Goal: Download file/media

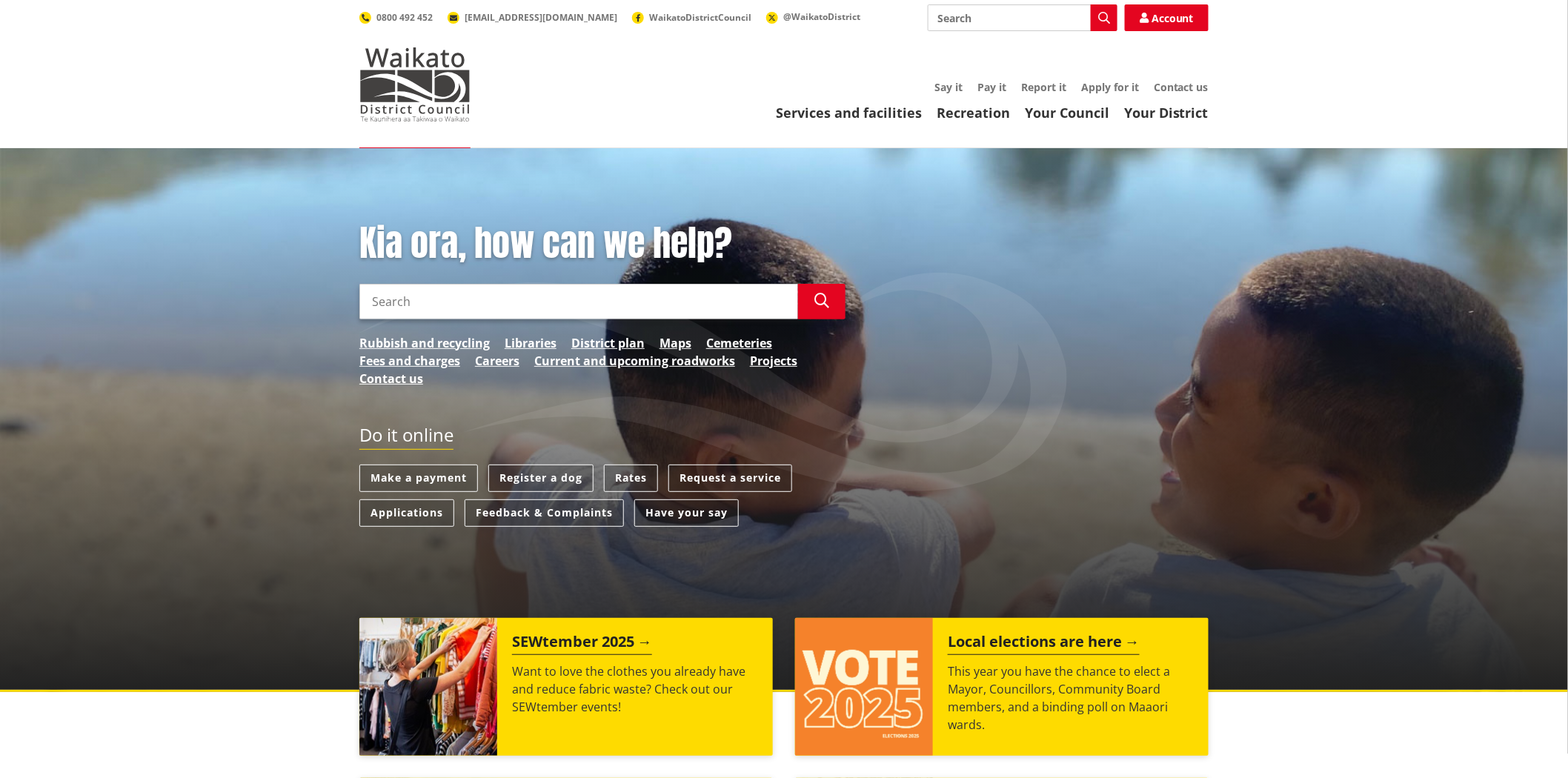
click at [515, 308] on input "Search" at bounding box center [579, 301] width 439 height 36
type input "antenno"
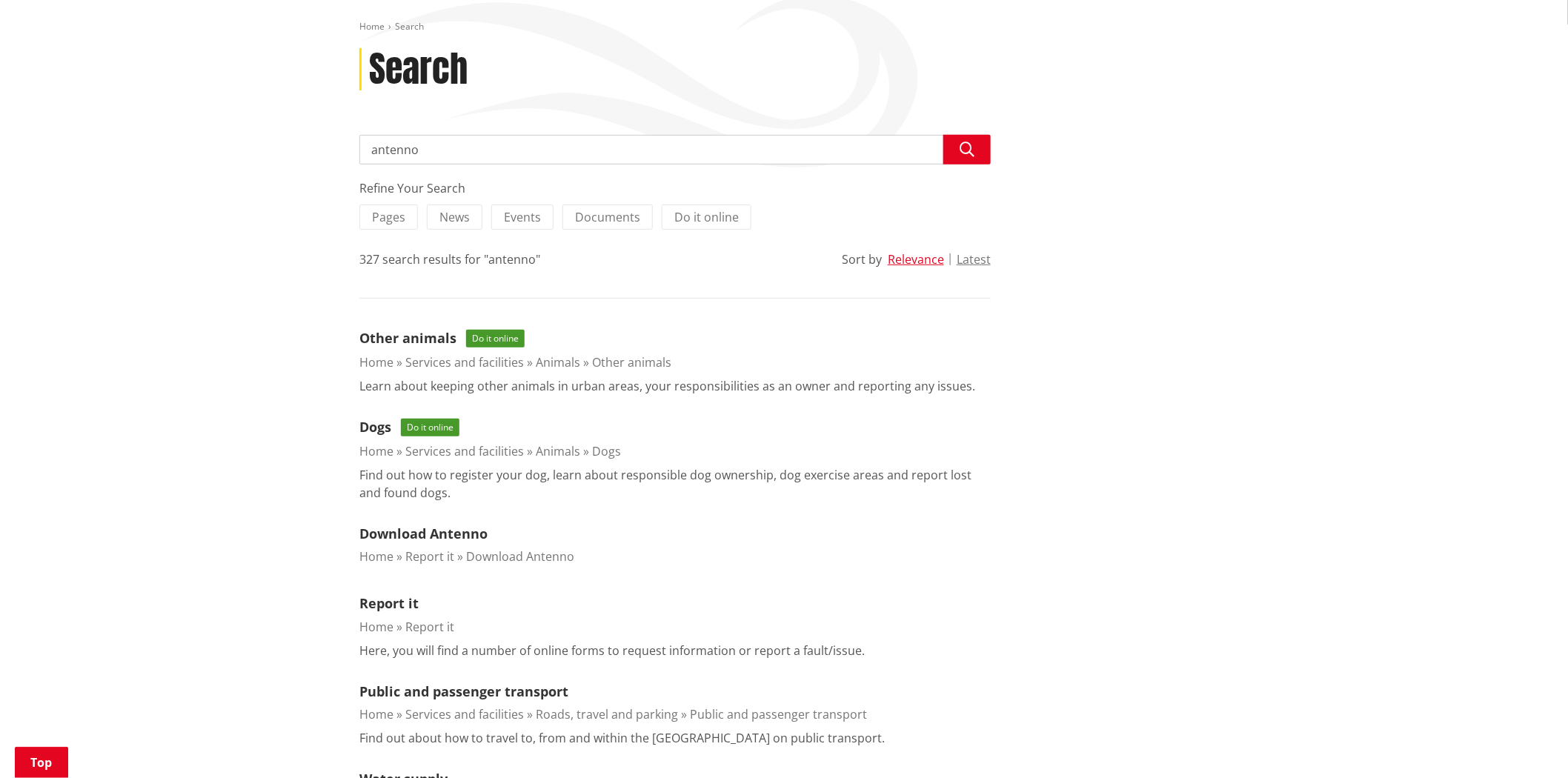
scroll to position [493, 0]
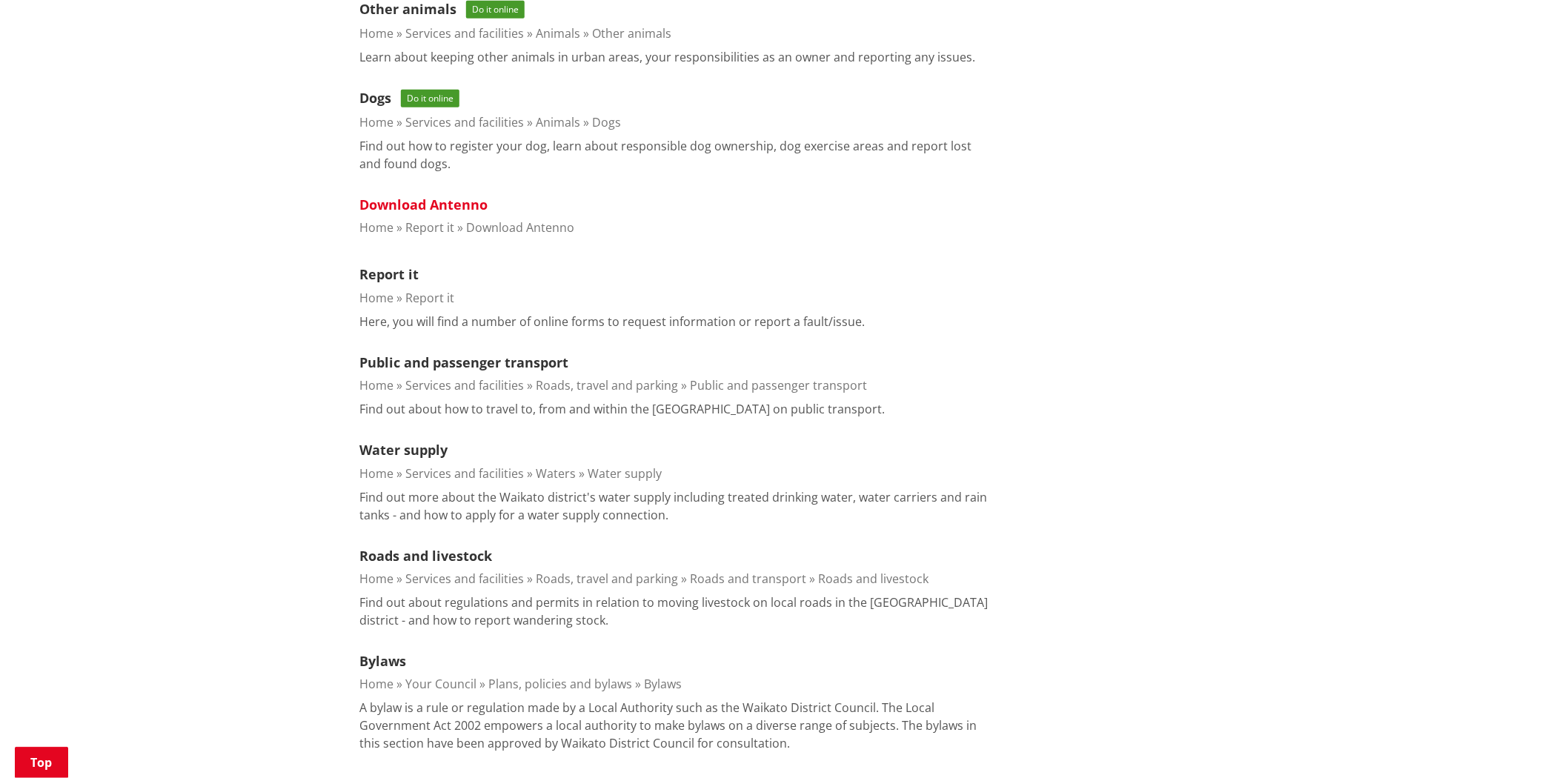
click at [398, 196] on link "Download Antenno" at bounding box center [424, 205] width 128 height 18
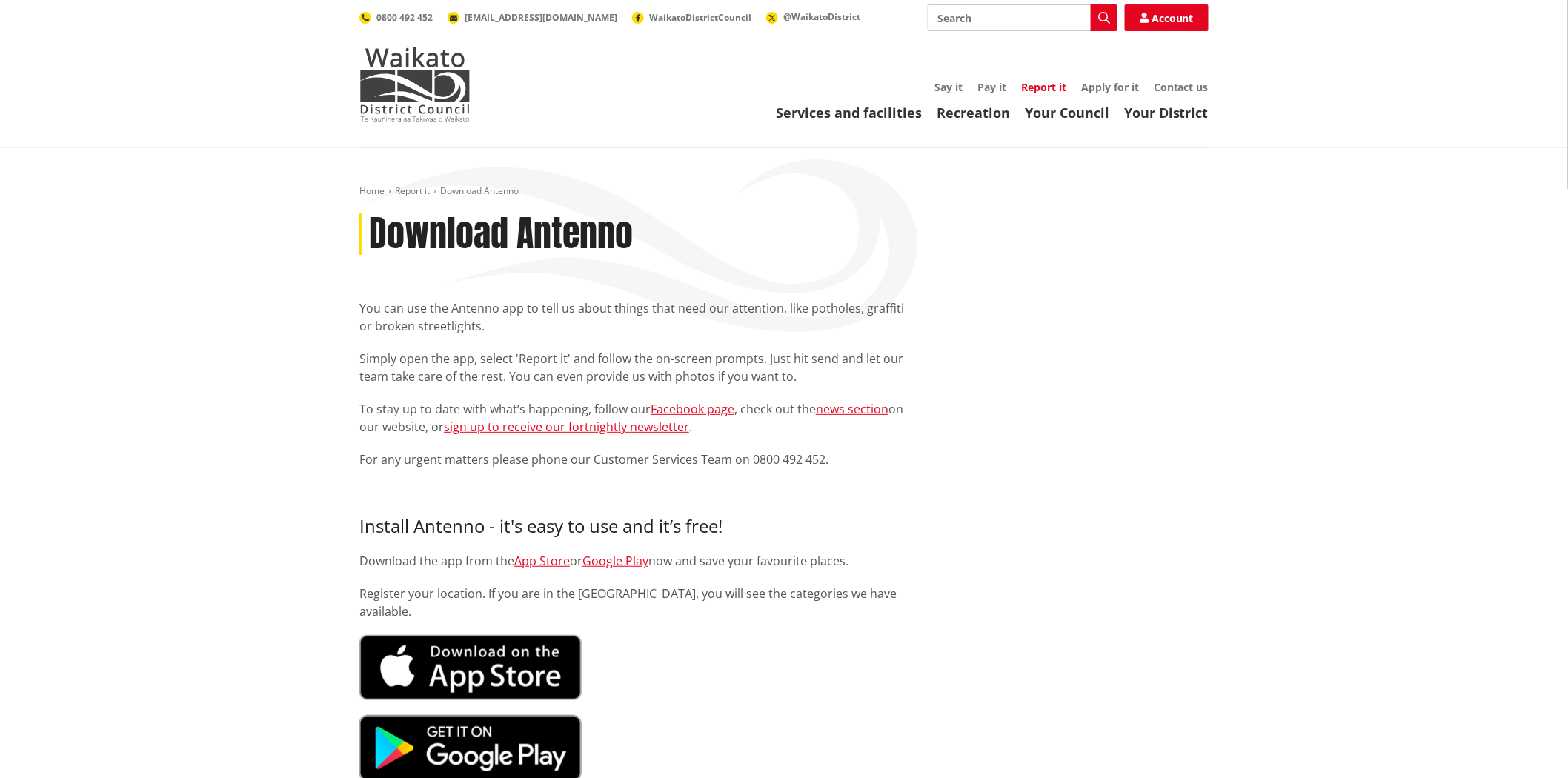
click at [324, 327] on div "Home Report it Download Antenno Download Antenno You can use the Antenno app to…" at bounding box center [784, 761] width 1568 height 1225
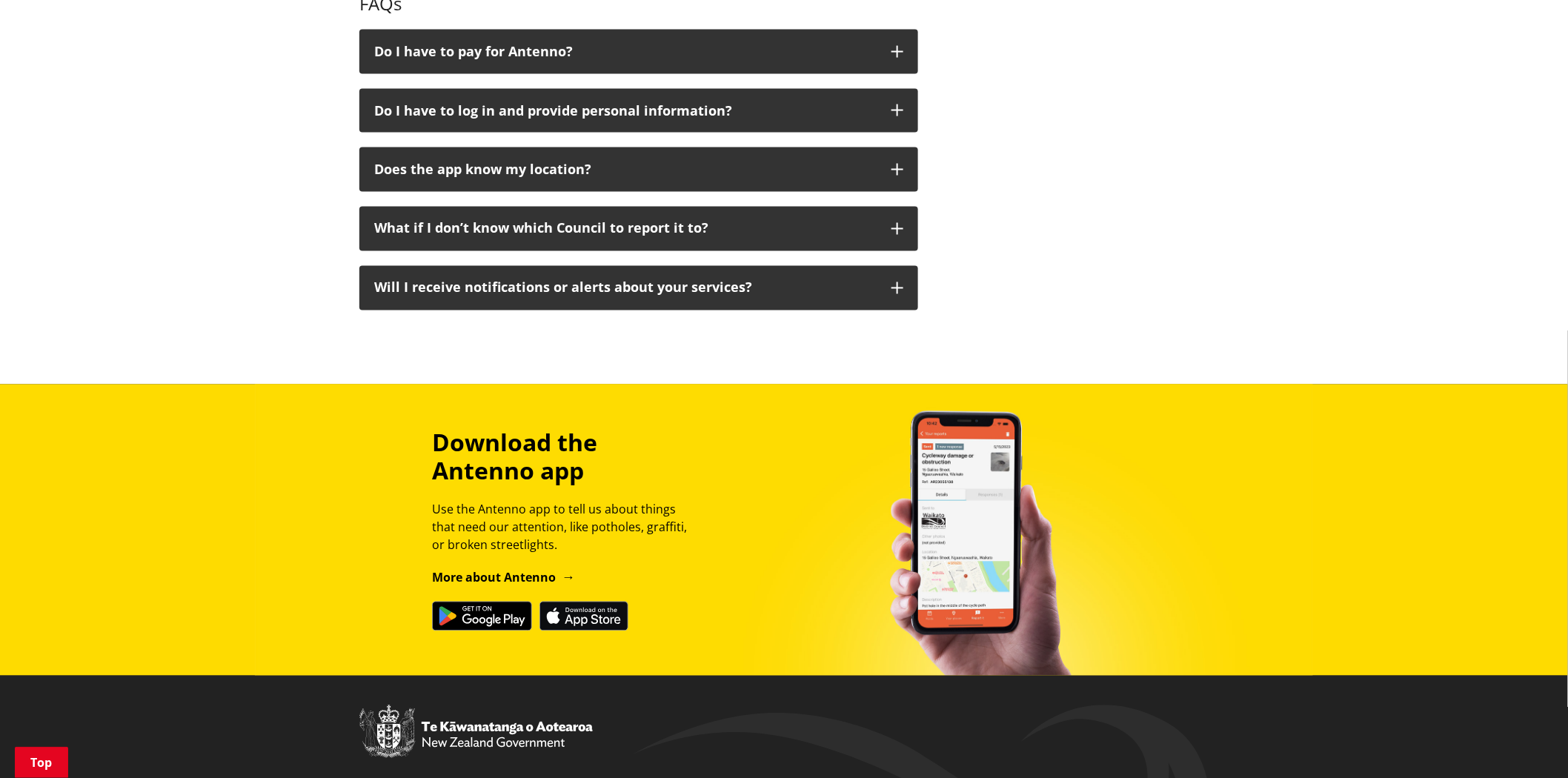
scroll to position [742, 0]
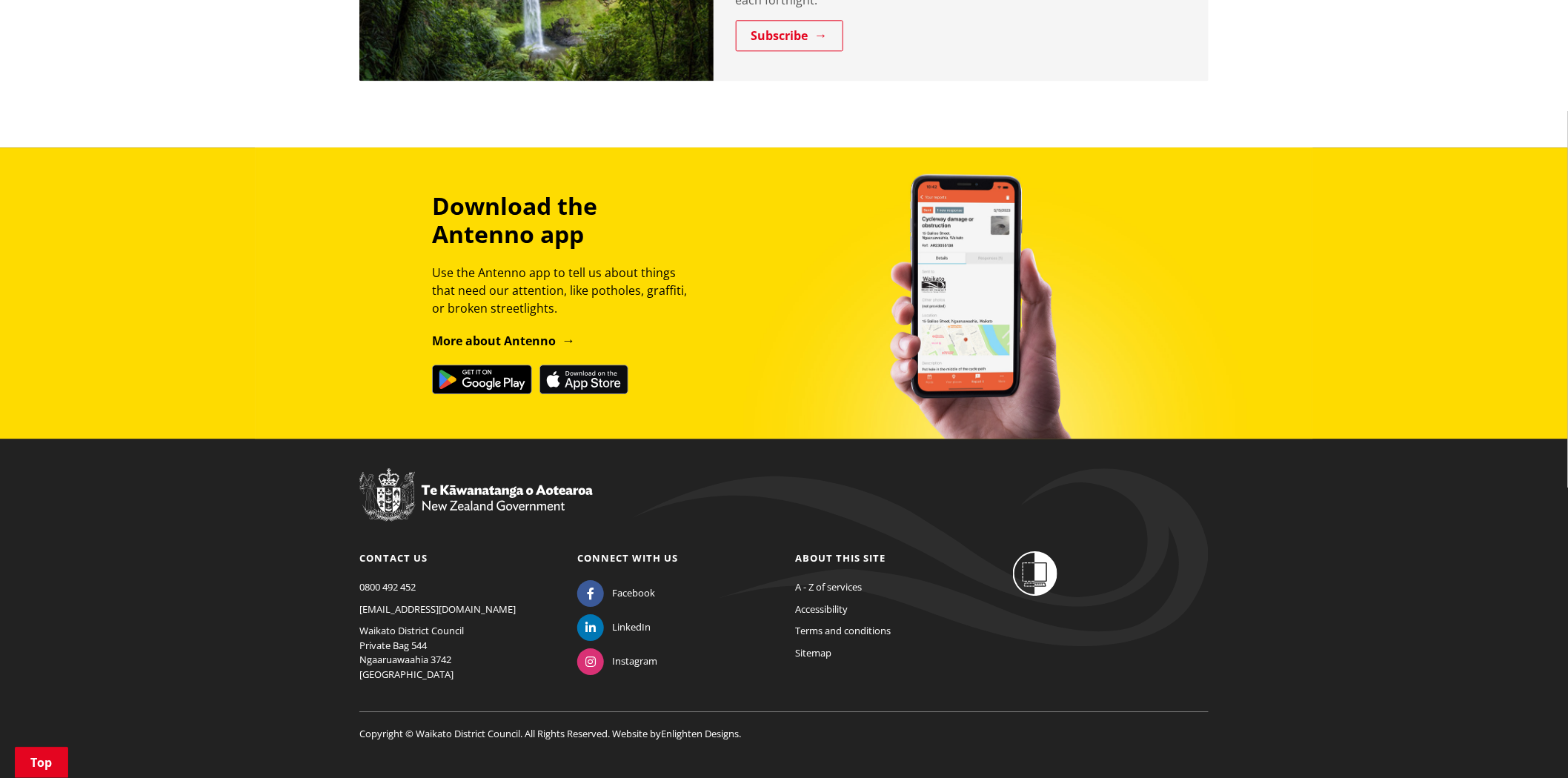
scroll to position [1596, 0]
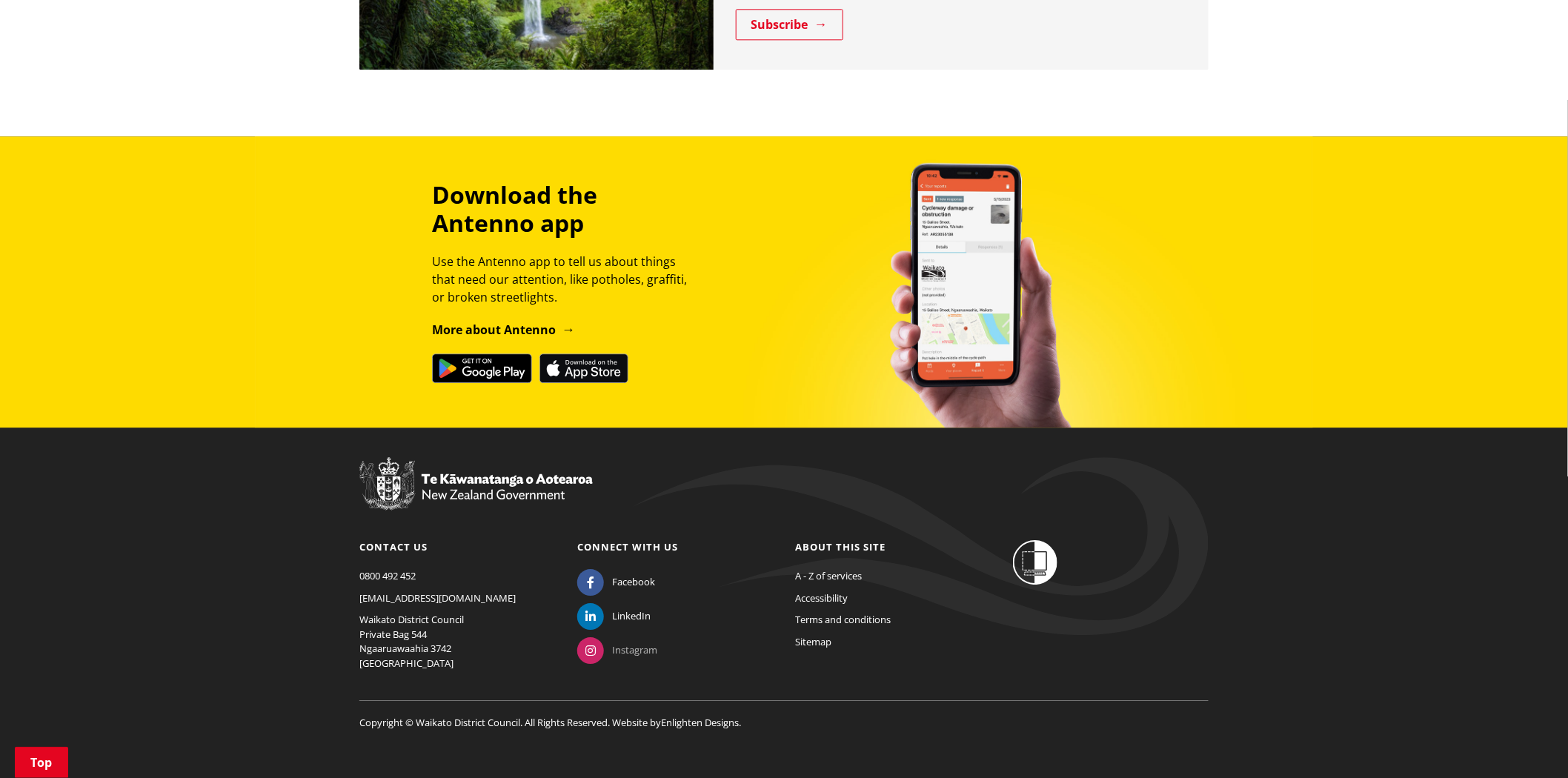
click at [625, 644] on span "Instagram" at bounding box center [634, 651] width 45 height 15
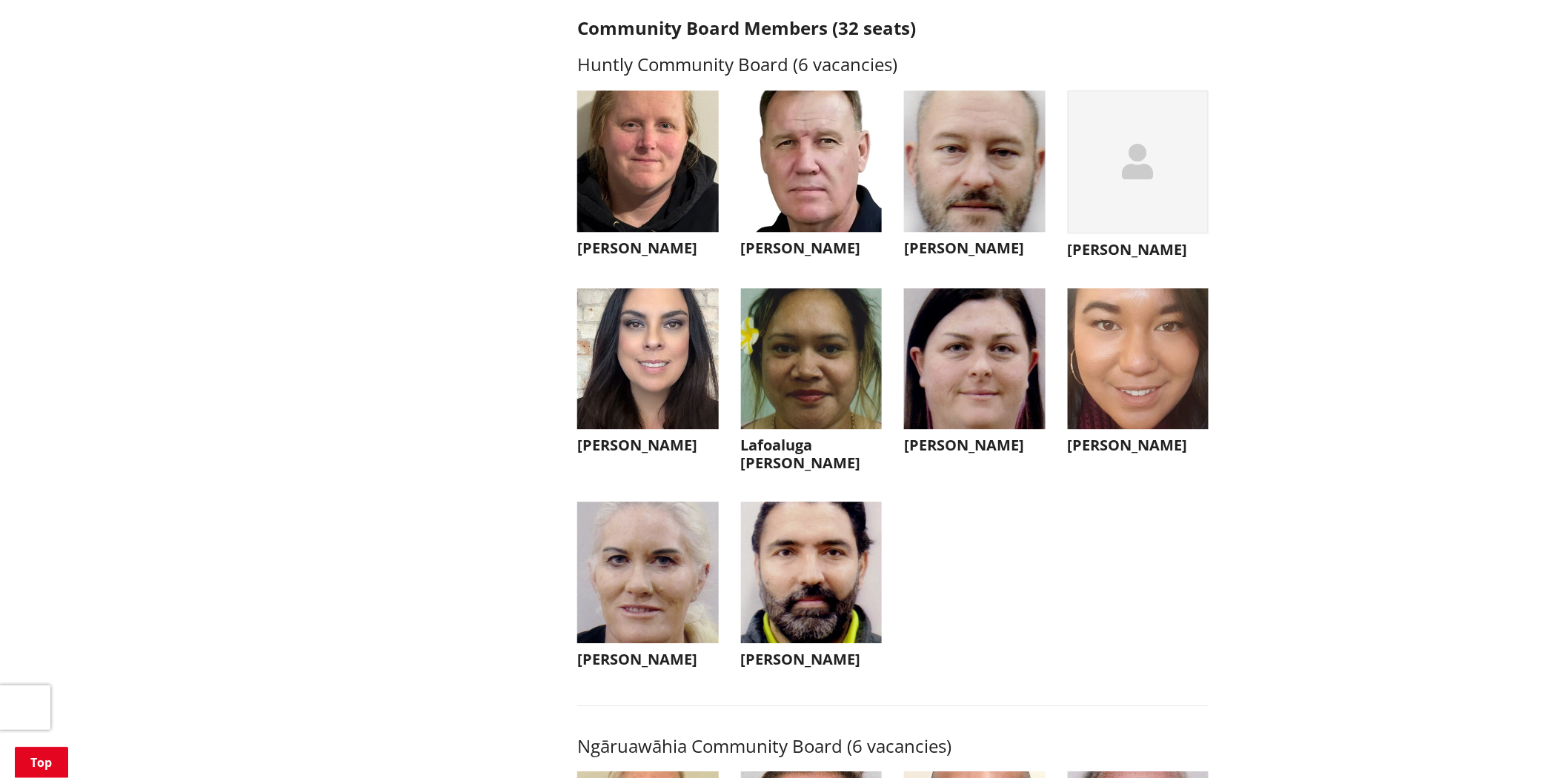
scroll to position [3953, 0]
